Goal: Navigation & Orientation: Find specific page/section

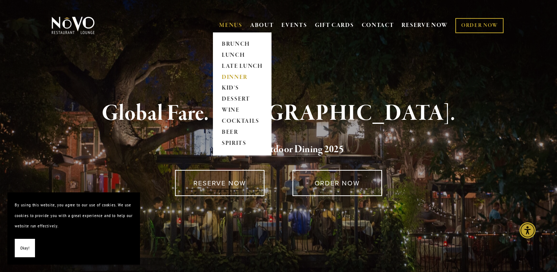
click at [232, 75] on link "DINNER" at bounding box center [242, 77] width 46 height 11
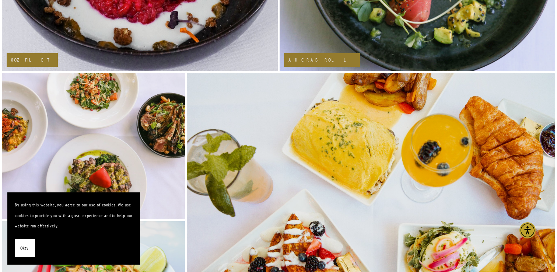
scroll to position [1048, 0]
